Goal: Information Seeking & Learning: Learn about a topic

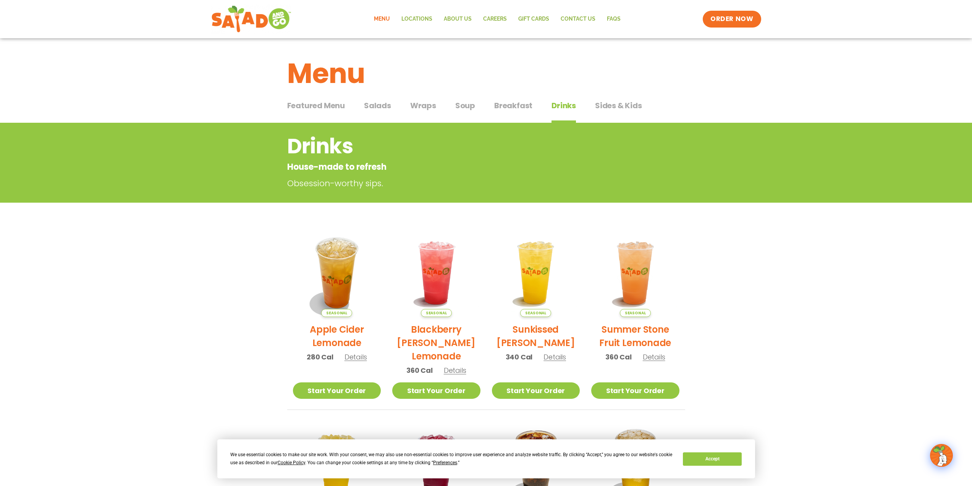
click at [424, 104] on span "Wraps" at bounding box center [423, 105] width 26 height 11
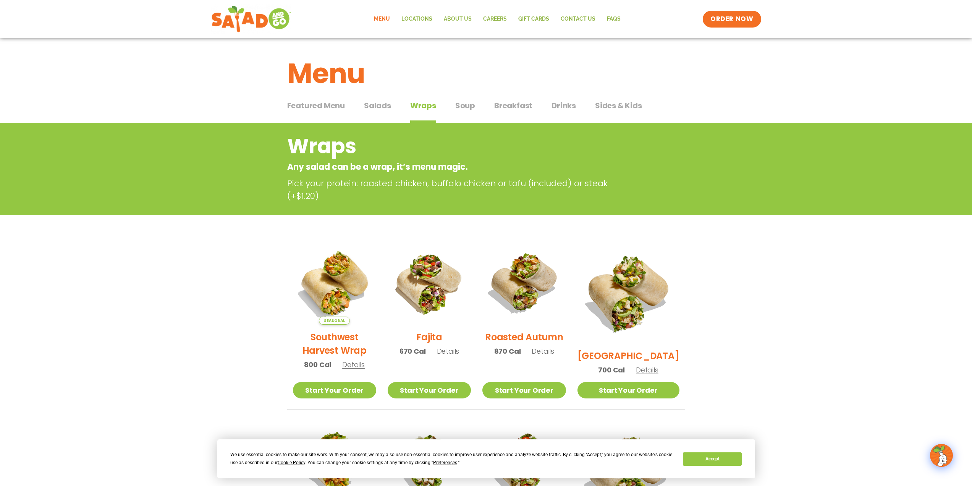
drag, startPoint x: 375, startPoint y: 106, endPoint x: 384, endPoint y: 107, distance: 9.2
click at [375, 106] on span "Salads" at bounding box center [377, 105] width 27 height 11
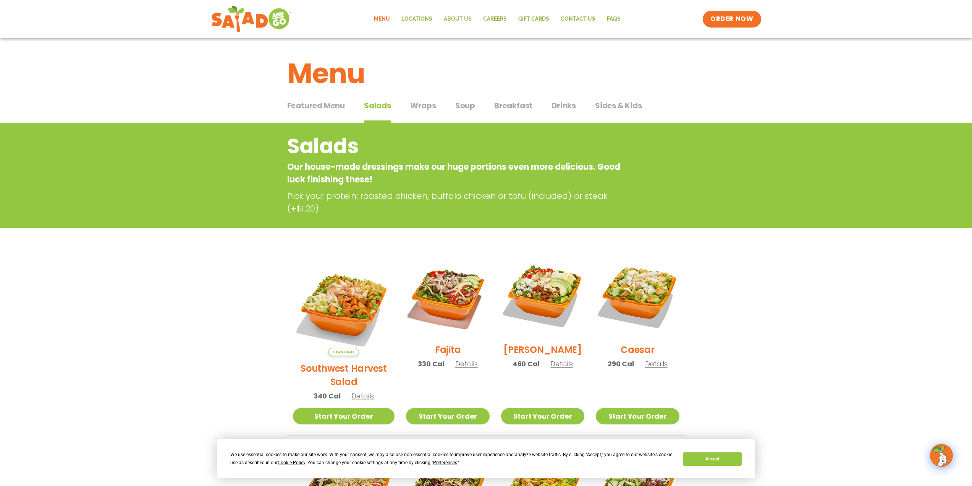
click at [463, 105] on span "Soup" at bounding box center [465, 105] width 20 height 11
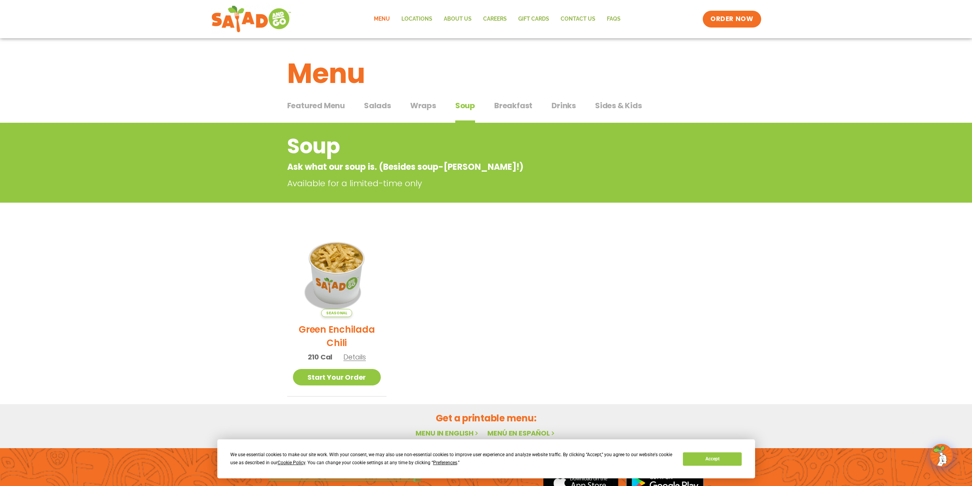
click at [335, 104] on span "Featured Menu" at bounding box center [316, 105] width 58 height 11
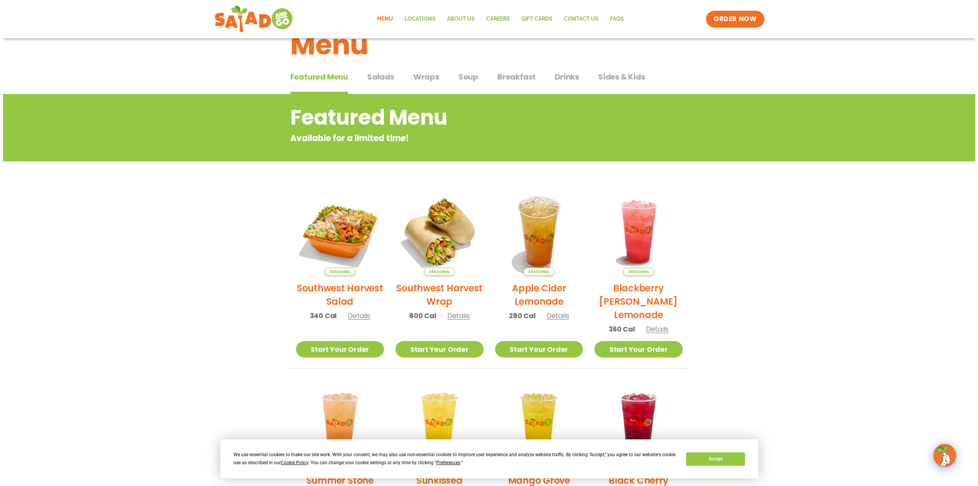
scroll to position [5, 0]
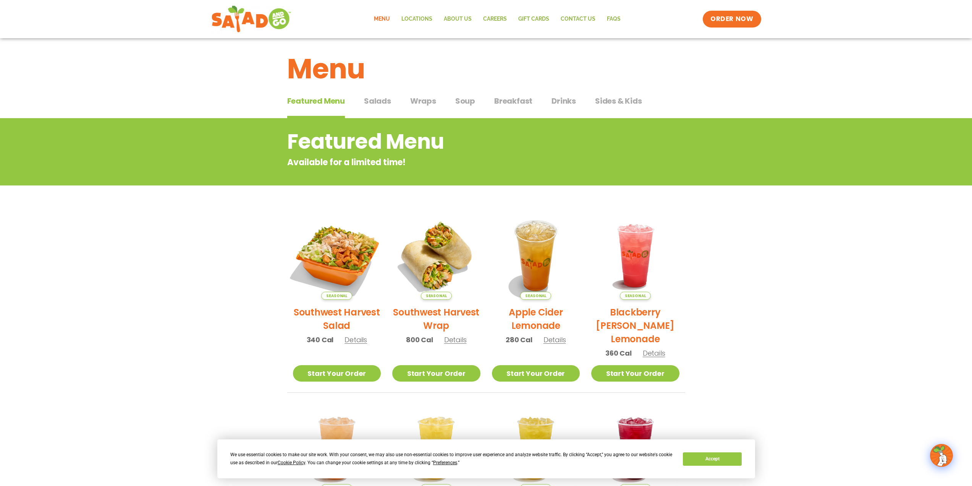
click at [335, 251] on img at bounding box center [337, 256] width 104 height 104
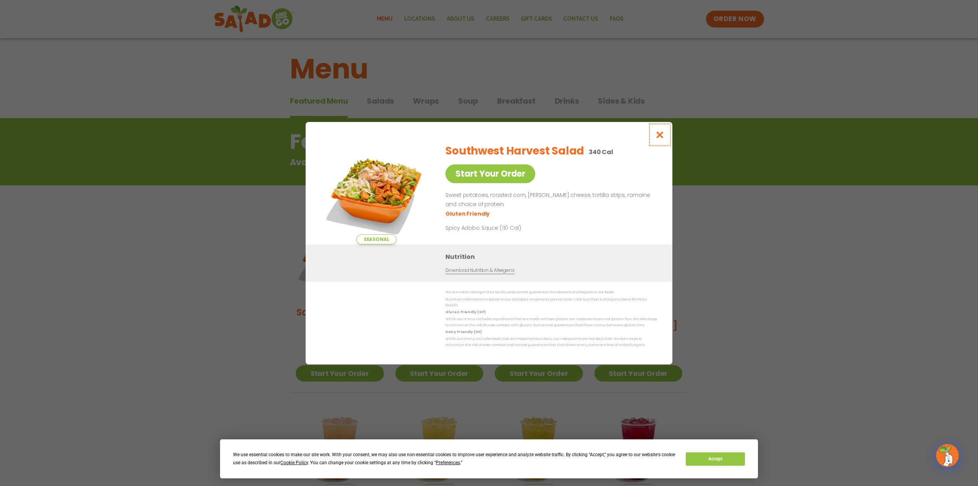
click at [659, 133] on icon "Close modal" at bounding box center [660, 135] width 10 height 8
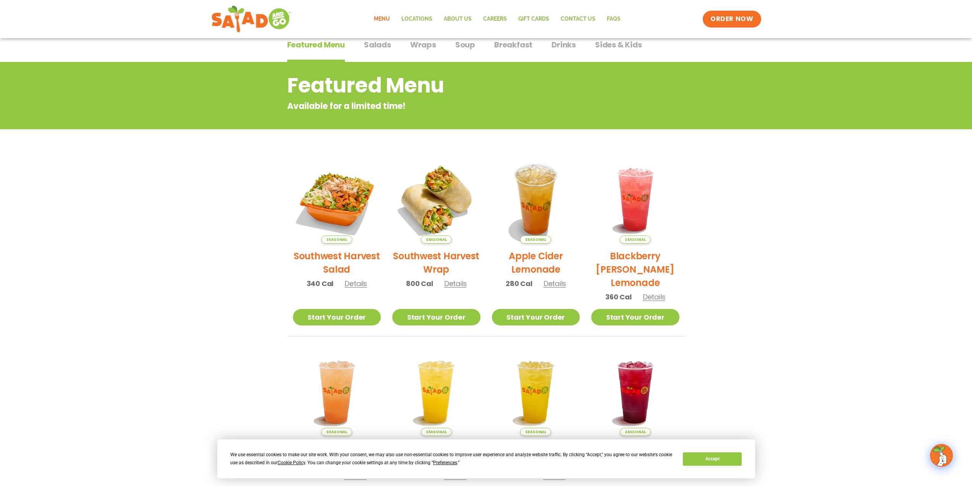
scroll to position [0, 0]
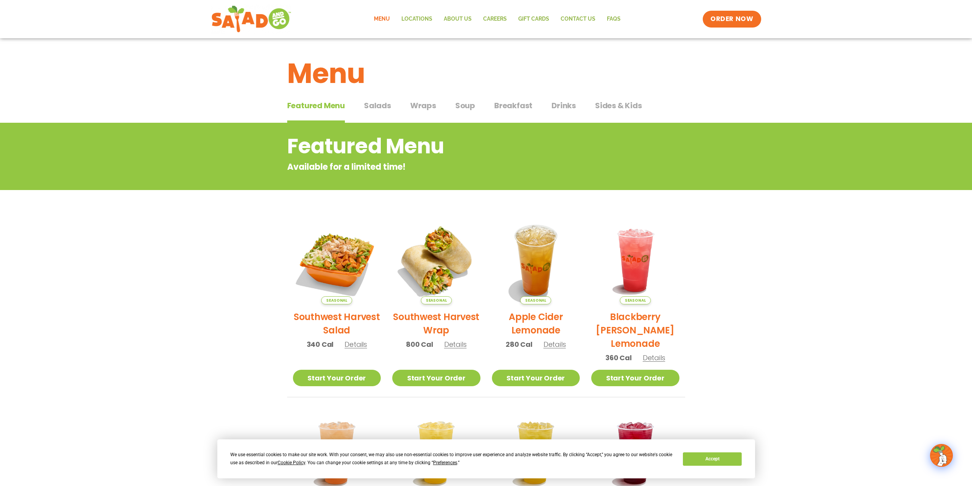
click at [373, 108] on span "Salads" at bounding box center [377, 105] width 27 height 11
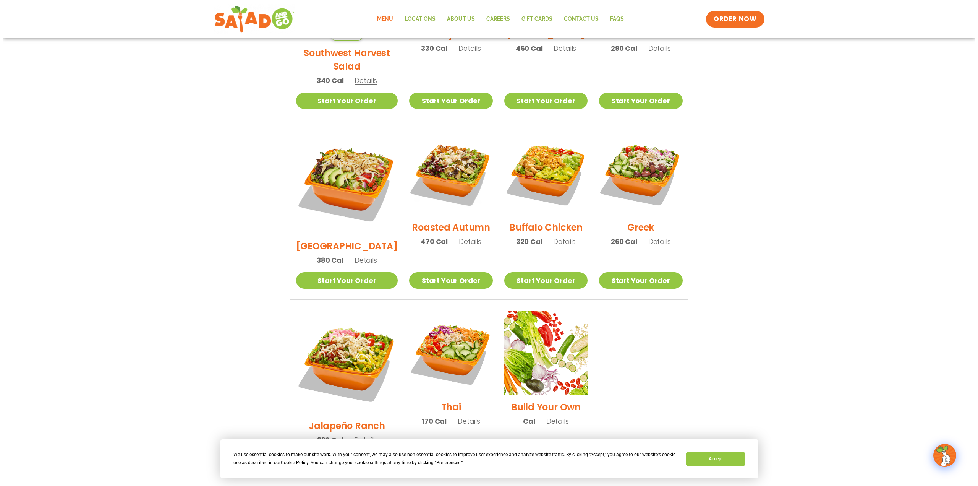
scroll to position [344, 0]
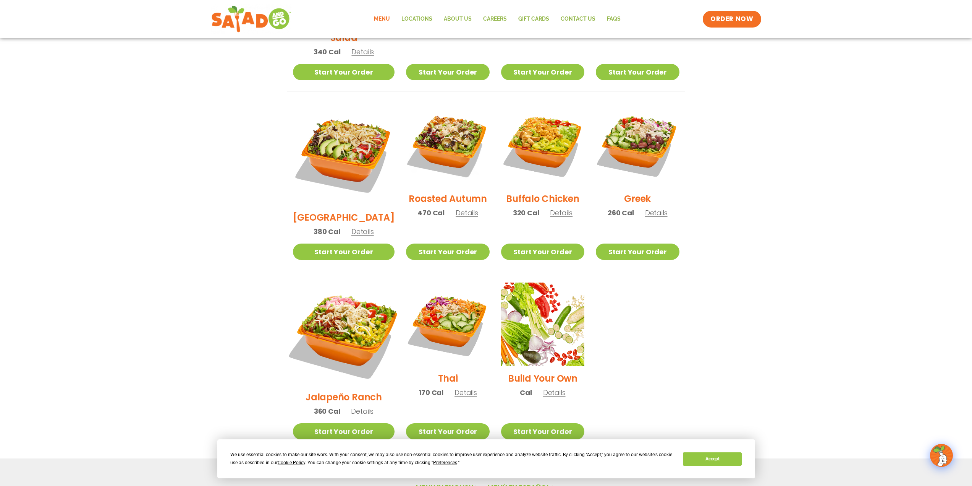
click at [344, 302] on img at bounding box center [344, 334] width 120 height 120
